Goal: Information Seeking & Learning: Learn about a topic

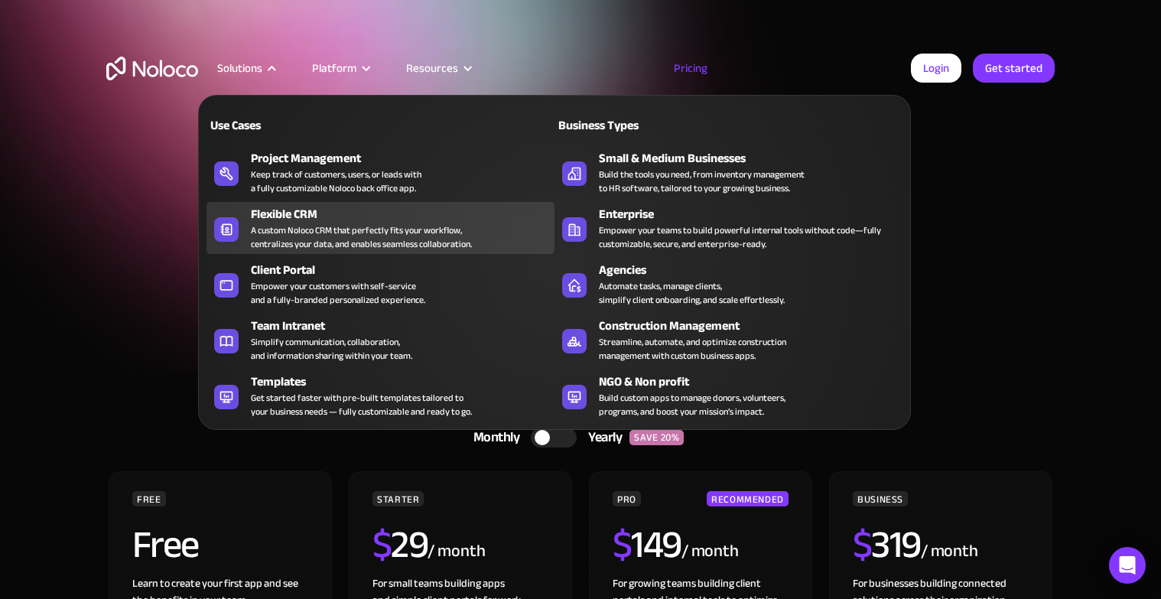
click at [318, 223] on div "A custom Noloco CRM that perfectly fits your workflow, centralizes your data, a…" at bounding box center [361, 237] width 221 height 28
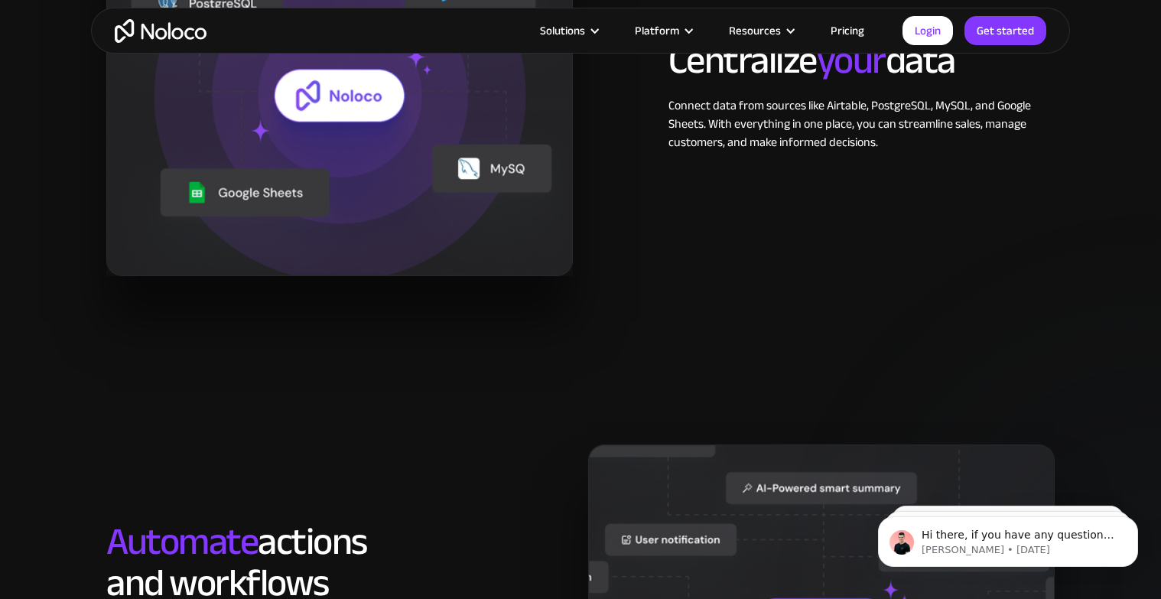
scroll to position [1670, 0]
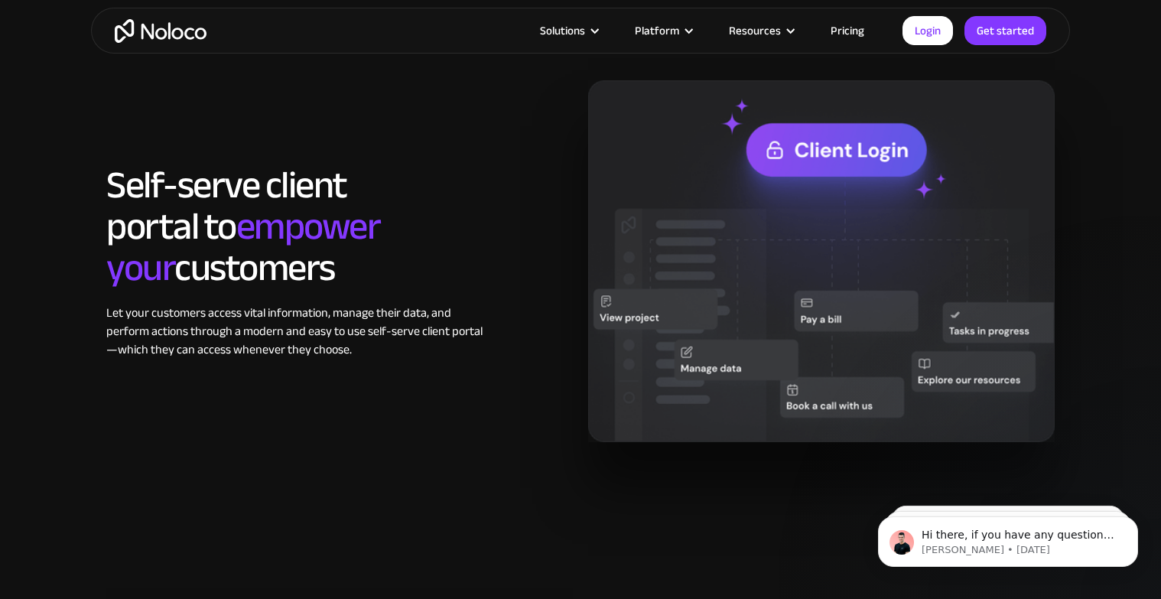
scroll to position [1467, 0]
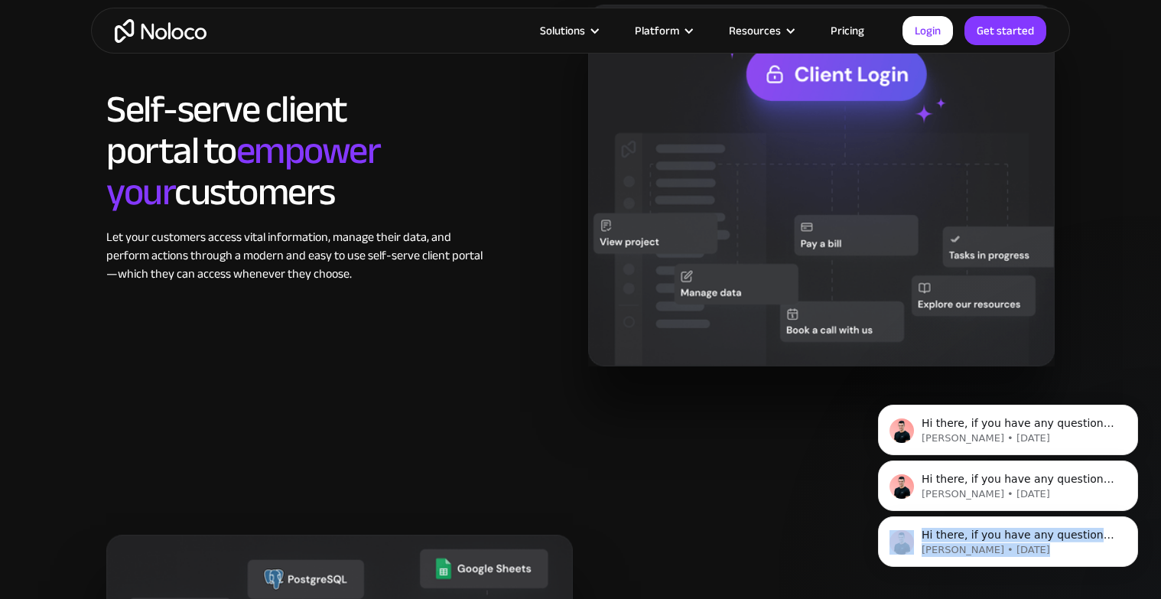
drag, startPoint x: 921, startPoint y: 523, endPoint x: 901, endPoint y: 463, distance: 63.9
click at [901, 464] on body "Hi there, if you have any questions about how we are different to Softr, just a…" at bounding box center [1009, 449] width 294 height 272
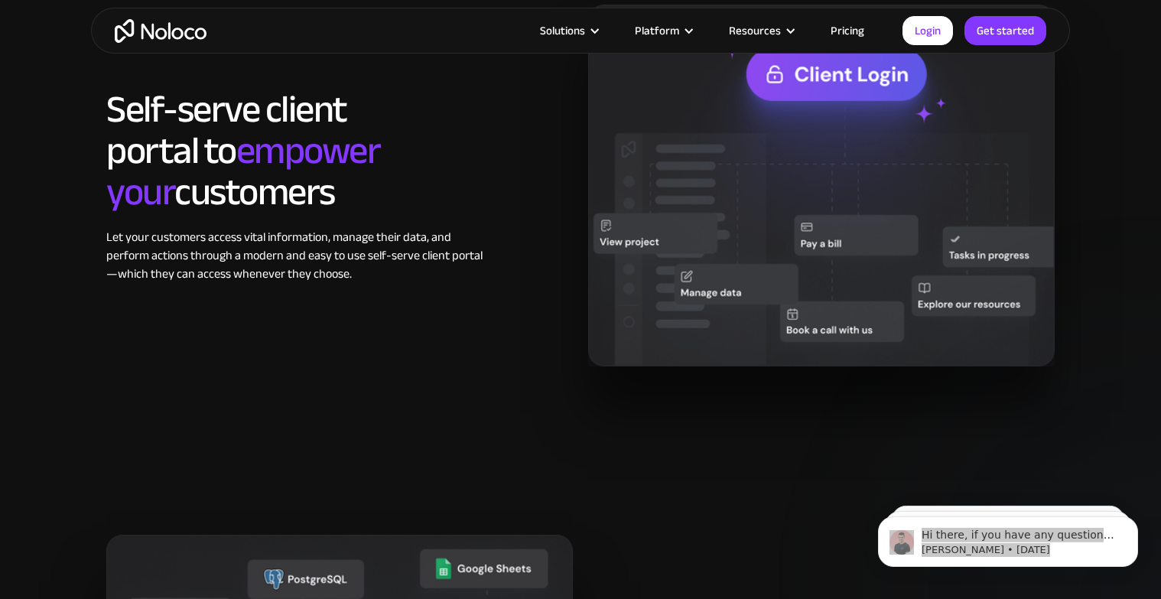
click at [802, 370] on div "Solve common client portal limitations with Noloco Self-serve client portal to …" at bounding box center [580, 106] width 979 height 612
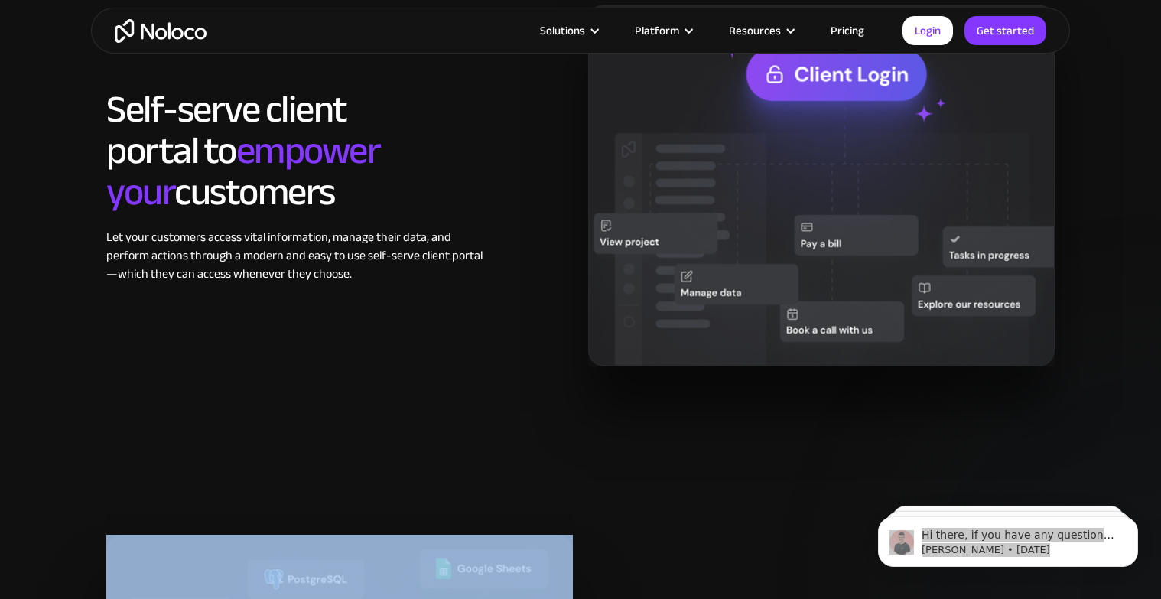
drag, startPoint x: 793, startPoint y: 422, endPoint x: 693, endPoint y: 413, distance: 100.7
